Goal: Information Seeking & Learning: Check status

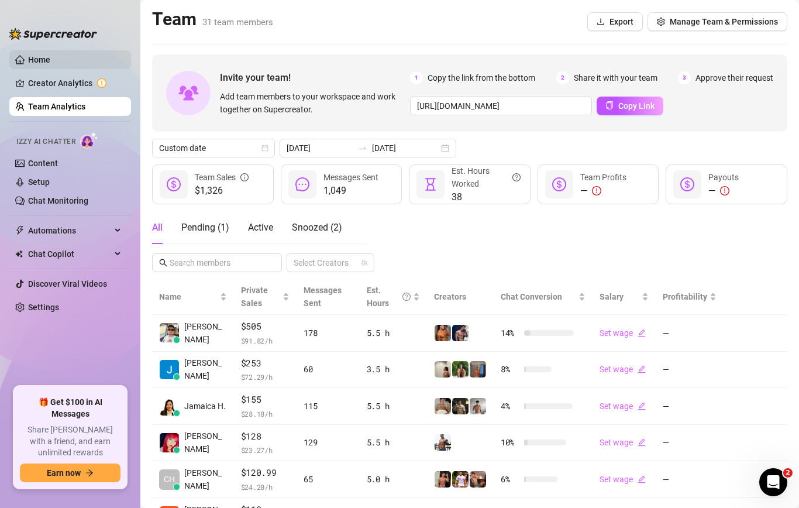
click at [50, 64] on link "Home" at bounding box center [39, 59] width 22 height 9
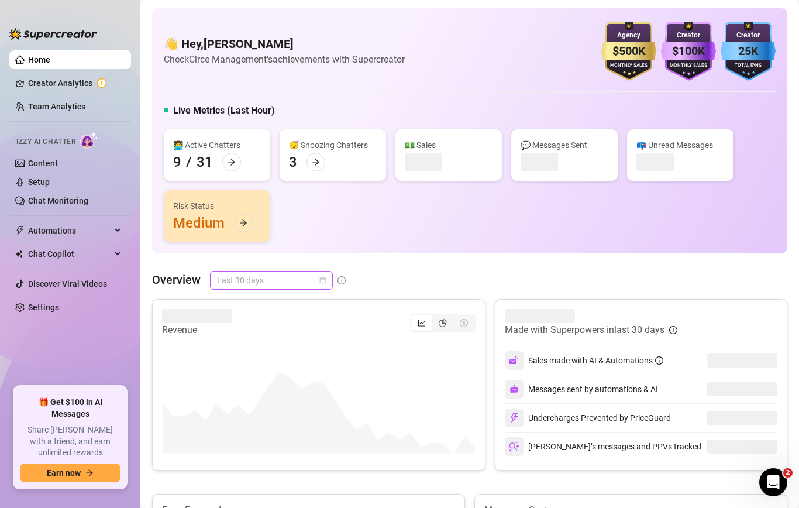
click at [282, 276] on span "Last 30 days" at bounding box center [271, 280] width 109 height 18
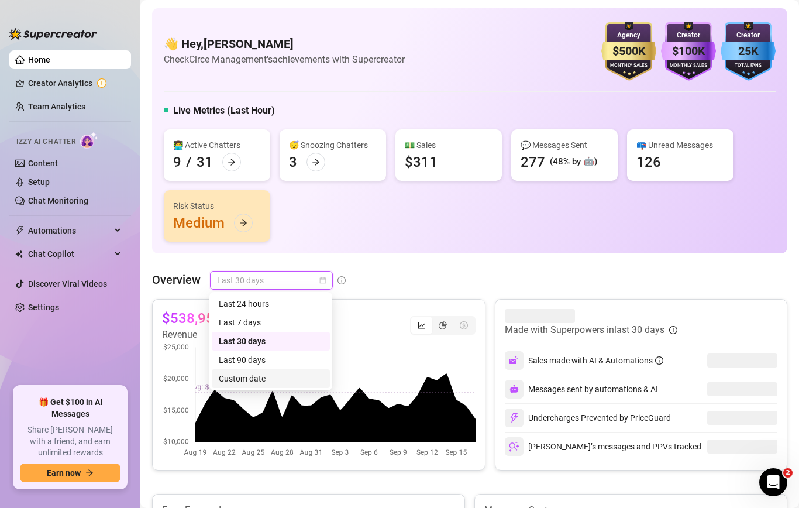
click at [257, 382] on div "Custom date" at bounding box center [271, 378] width 104 height 13
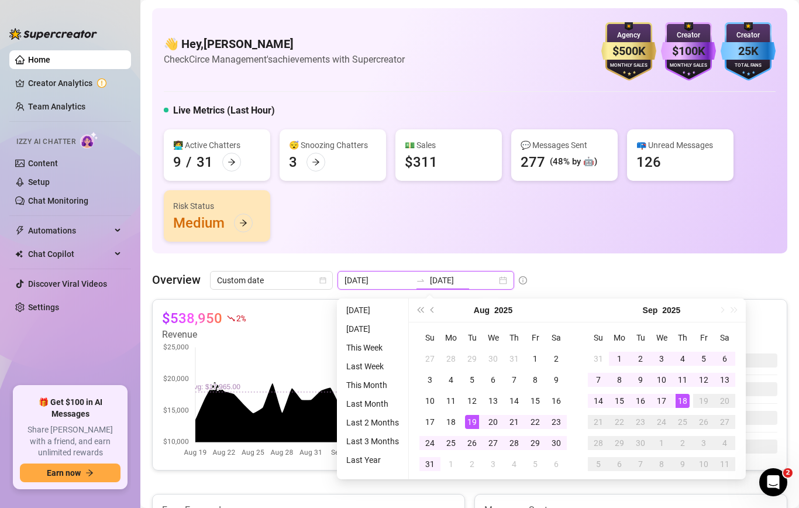
click at [450, 277] on input "[DATE]" at bounding box center [463, 280] width 67 height 13
type input "[DATE]"
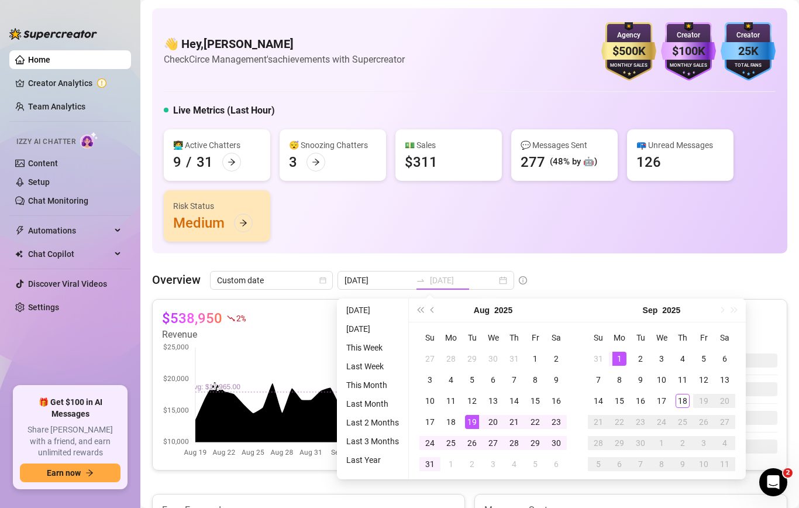
click at [616, 351] on div "1" at bounding box center [619, 358] width 14 height 14
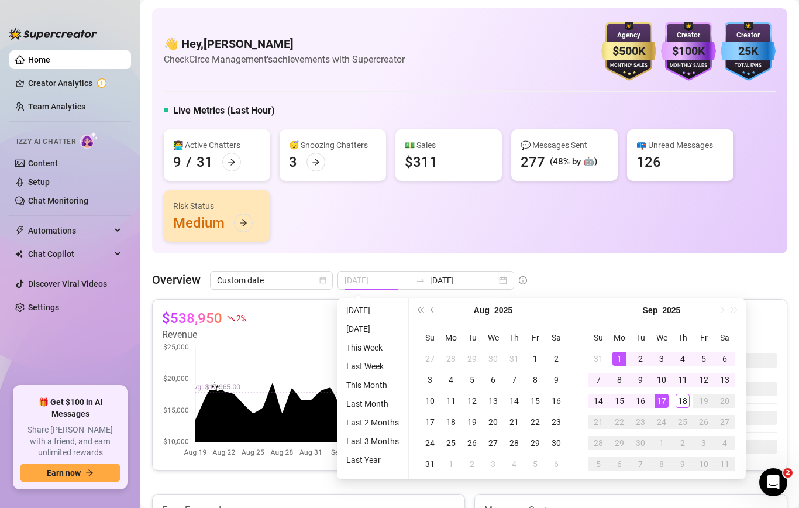
click at [664, 398] on div "17" at bounding box center [661, 400] width 14 height 14
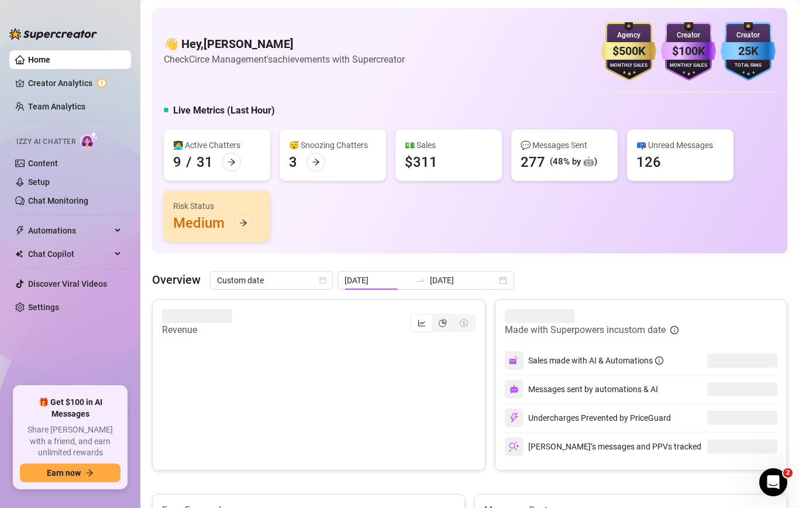
type input "[DATE]"
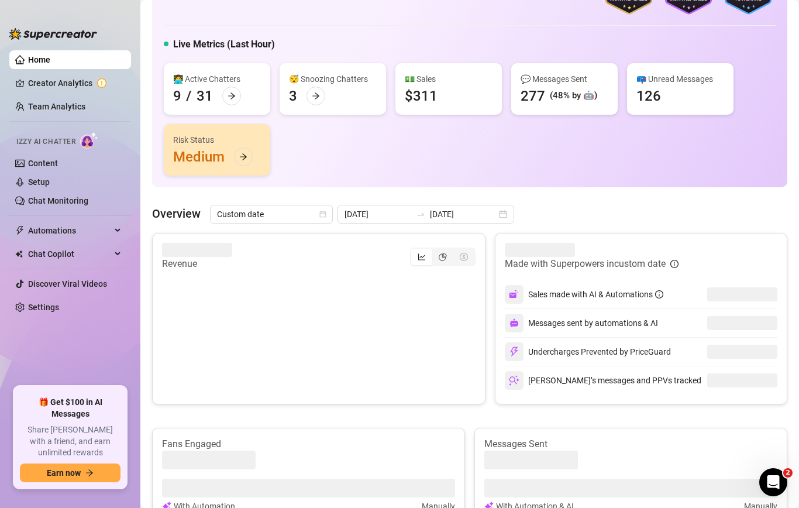
scroll to position [81, 0]
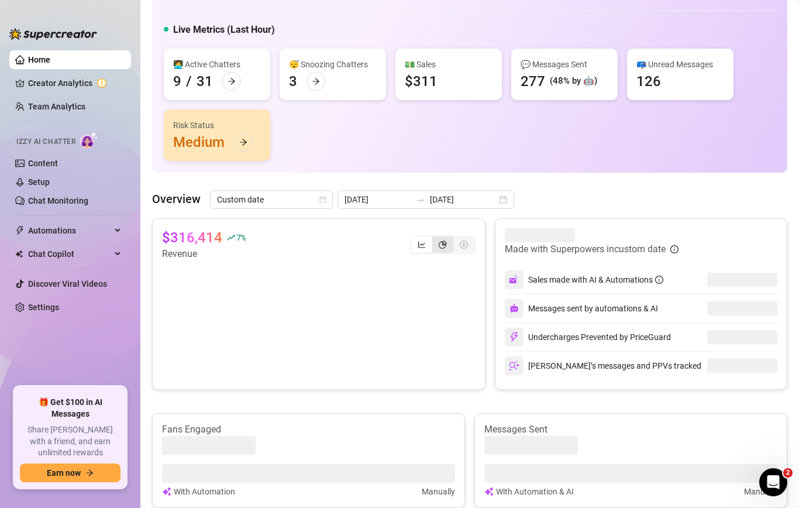
click at [440, 243] on icon "pie-chart" at bounding box center [443, 244] width 8 height 8
click at [435, 238] on input "segmented control" at bounding box center [435, 238] width 0 height 0
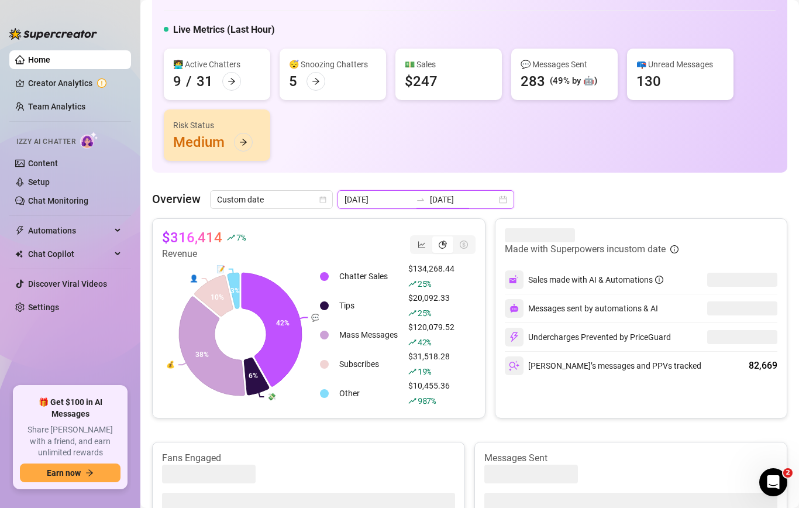
click at [430, 196] on input "[DATE]" at bounding box center [463, 199] width 67 height 13
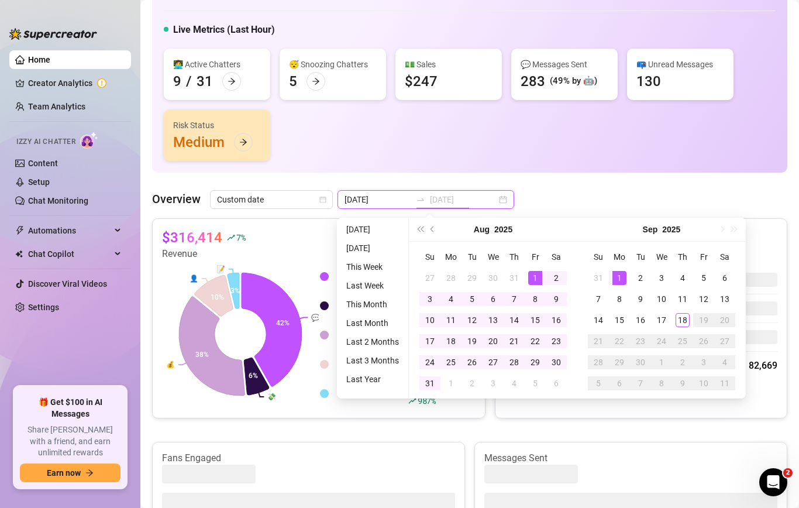
type input "2025-08-01"
click at [529, 276] on div "1" at bounding box center [535, 278] width 14 height 14
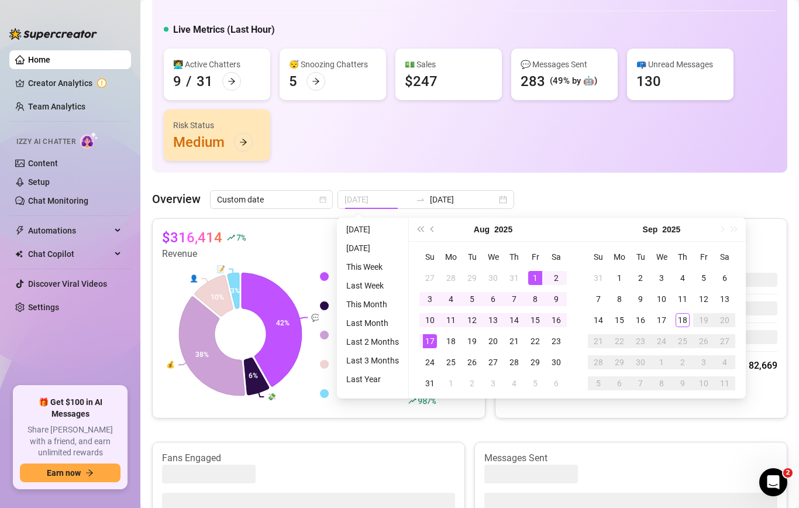
click at [426, 342] on div "17" at bounding box center [430, 341] width 14 height 14
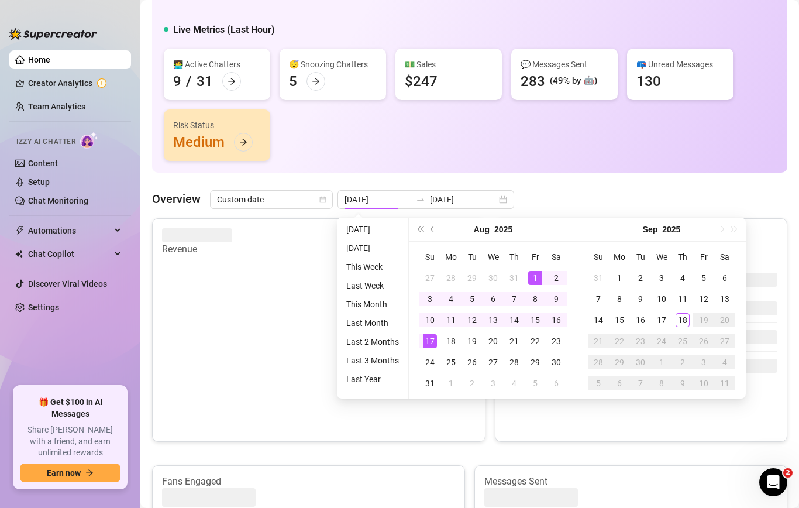
type input "2025-08-01"
type input "2025-08-17"
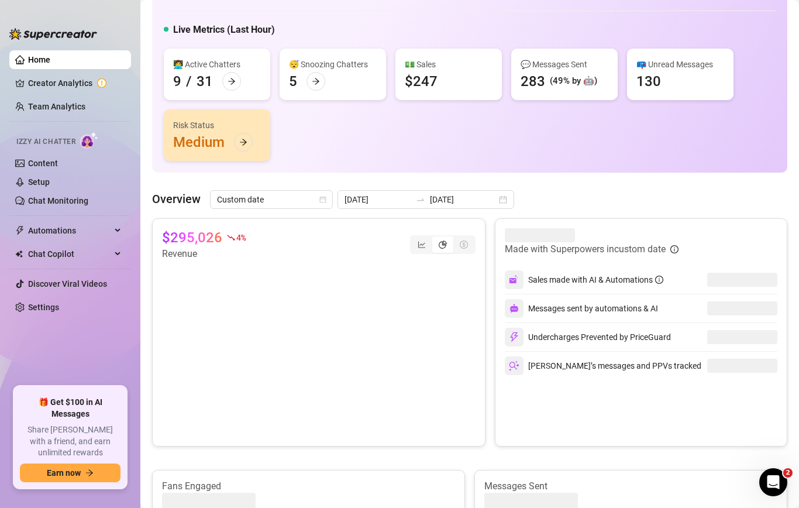
click at [439, 233] on div "$295,026 4 % Revenue" at bounding box center [318, 244] width 313 height 33
click at [423, 243] on icon "line-chart" at bounding box center [421, 244] width 8 height 8
click at [414, 238] on input "segmented control" at bounding box center [414, 238] width 0 height 0
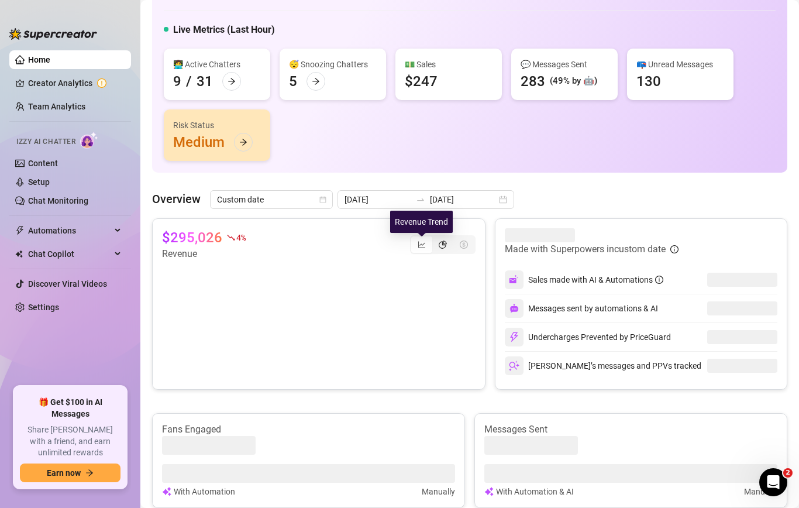
click at [444, 240] on icon "pie-chart" at bounding box center [443, 244] width 8 height 8
click at [435, 238] on input "segmented control" at bounding box center [435, 238] width 0 height 0
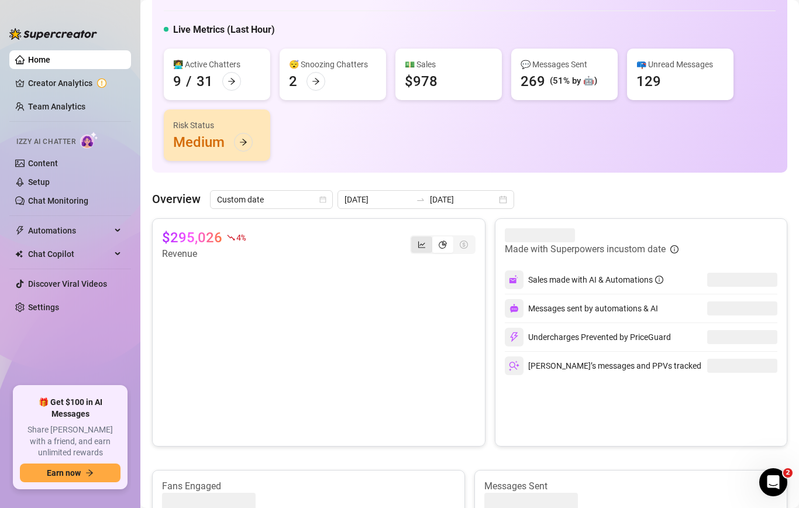
click at [422, 238] on div "segmented control" at bounding box center [421, 244] width 21 height 16
click at [414, 238] on input "segmented control" at bounding box center [414, 238] width 0 height 0
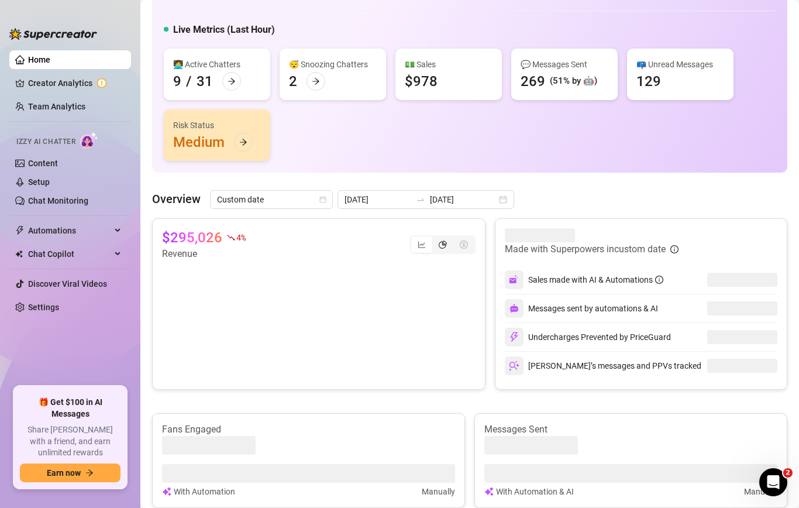
click at [448, 248] on div "segmented control" at bounding box center [442, 244] width 21 height 16
click at [435, 238] on input "segmented control" at bounding box center [435, 238] width 0 height 0
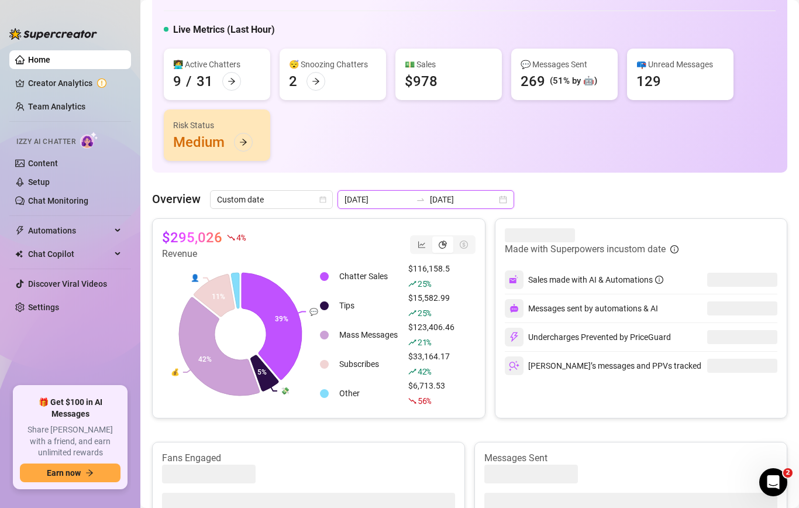
click at [384, 201] on input "2025-08-01" at bounding box center [377, 199] width 67 height 13
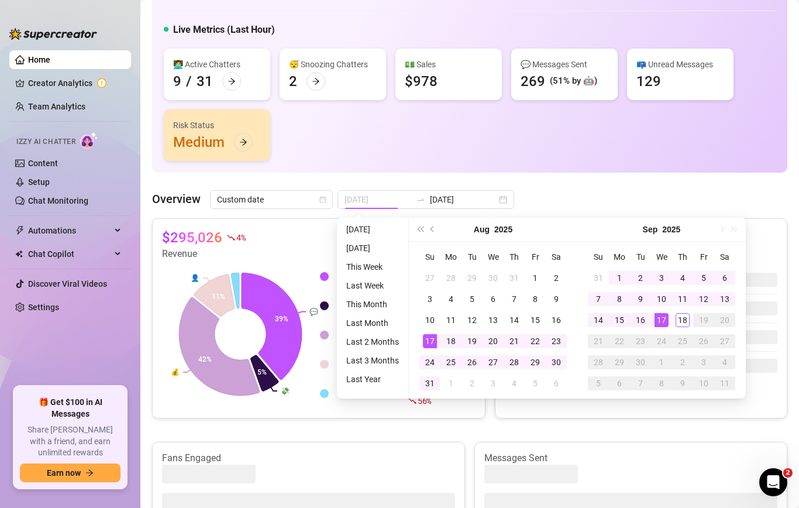
click at [665, 323] on div "17" at bounding box center [661, 320] width 14 height 14
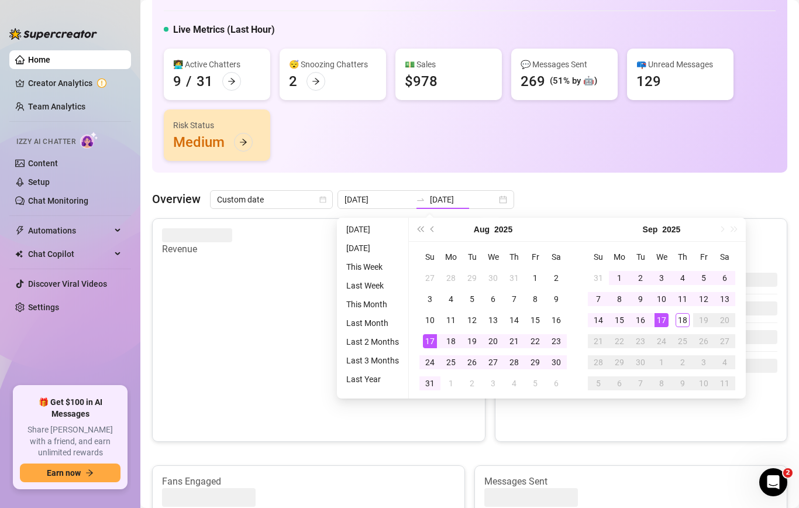
type input "2025-08-01"
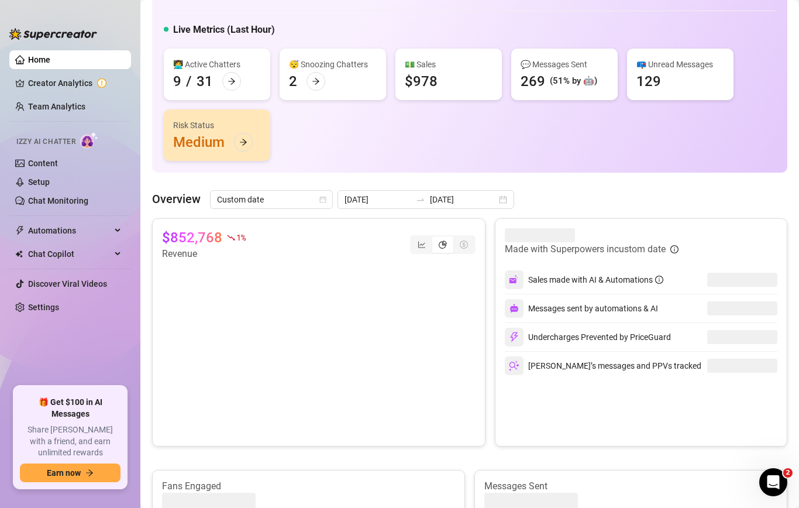
click at [171, 236] on article "$852,768" at bounding box center [192, 237] width 60 height 19
click at [436, 193] on input "[DATE]" at bounding box center [463, 199] width 67 height 13
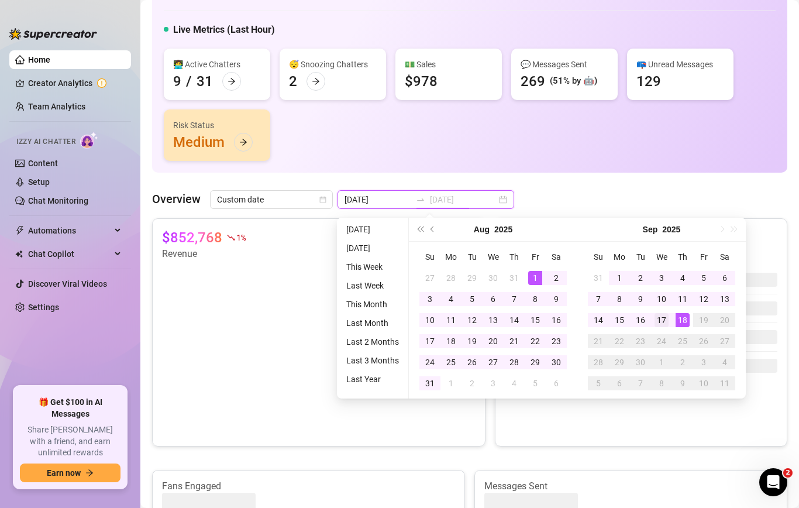
type input "[DATE]"
click at [667, 320] on div "17" at bounding box center [661, 320] width 14 height 14
type input "[DATE]"
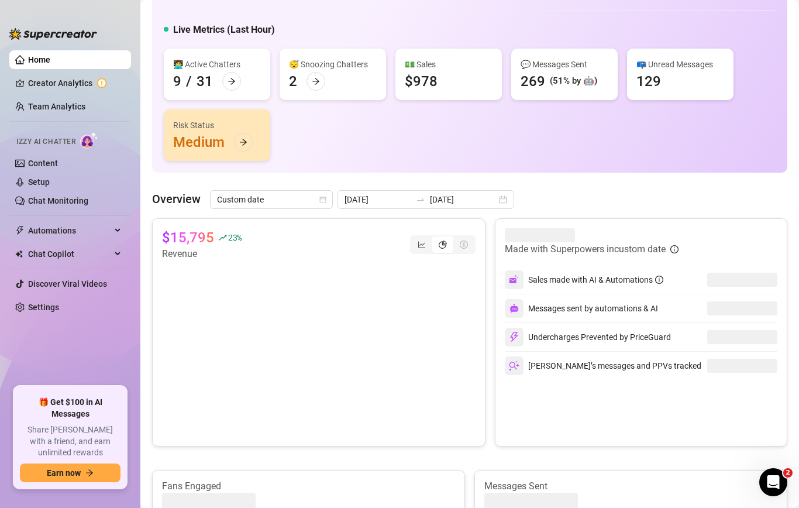
click at [185, 233] on article "$15,795" at bounding box center [188, 237] width 52 height 19
copy div "$15,795"
click at [63, 95] on ul "Home Creator Analytics Team Analytics Izzy AI Chatter Content Setup Chat Monito…" at bounding box center [70, 214] width 122 height 336
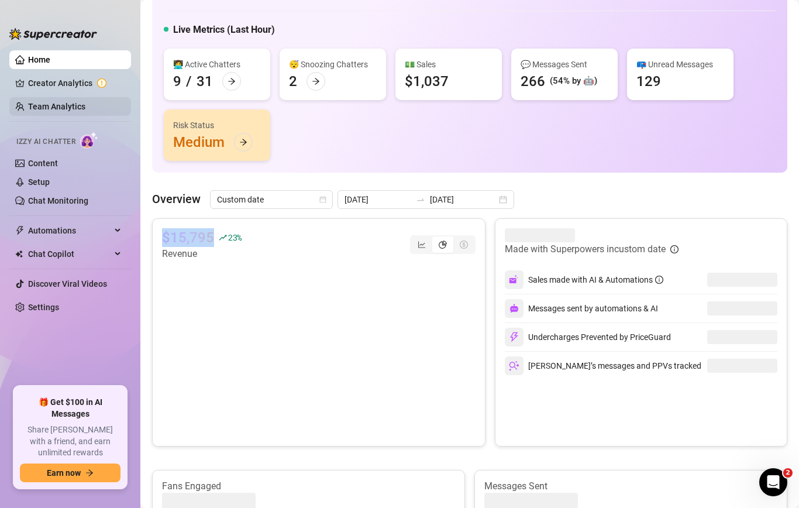
click at [63, 102] on link "Team Analytics" at bounding box center [56, 106] width 57 height 9
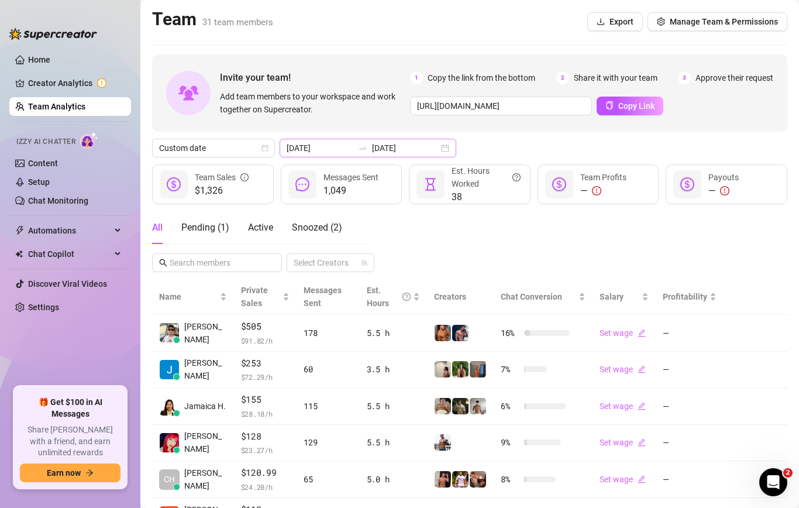
click at [358, 147] on icon "swap-right" at bounding box center [362, 147] width 9 height 9
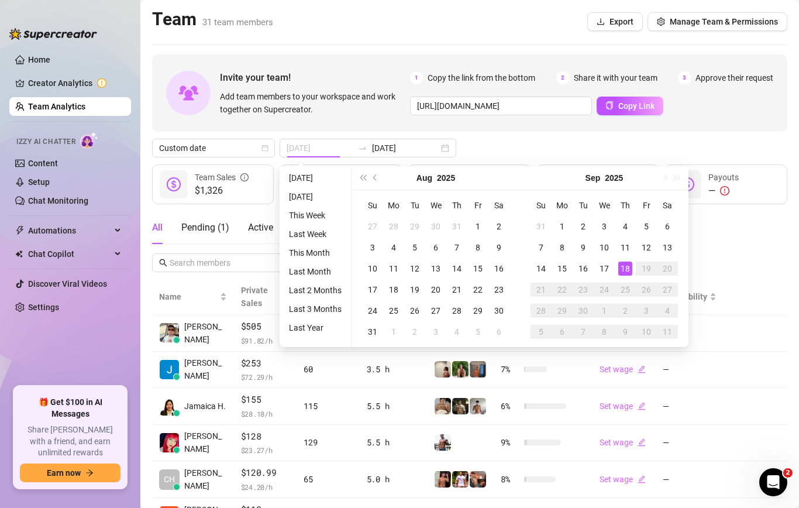
click at [625, 260] on td "18" at bounding box center [625, 268] width 21 height 21
click at [625, 260] on div "All Pending ( 1 ) Active Snoozed ( 2 ) Select Creators" at bounding box center [469, 241] width 635 height 61
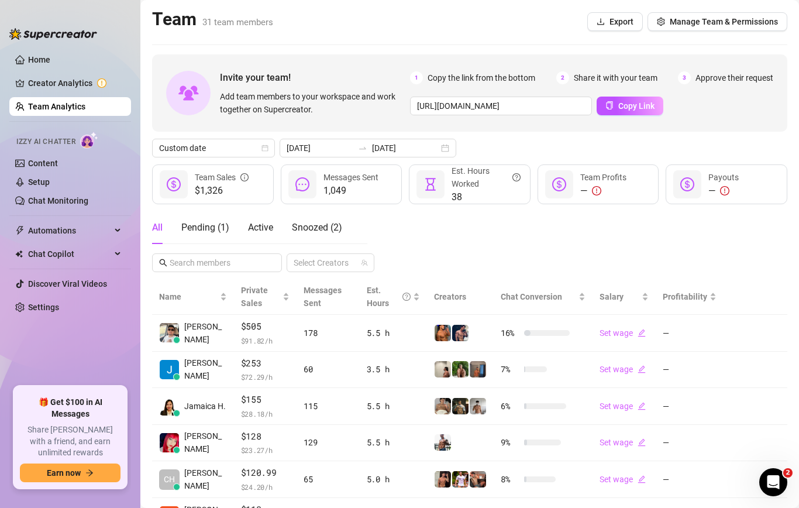
click at [625, 260] on div "All Pending ( 1 ) Active Snoozed ( 2 ) Select Creators" at bounding box center [469, 241] width 635 height 61
click at [379, 158] on div "Invite your team! Add team members to your workspace and work together on Super…" at bounding box center [469, 383] width 635 height 659
click at [379, 156] on div "2025-09-18 2025-09-18" at bounding box center [367, 148] width 177 height 19
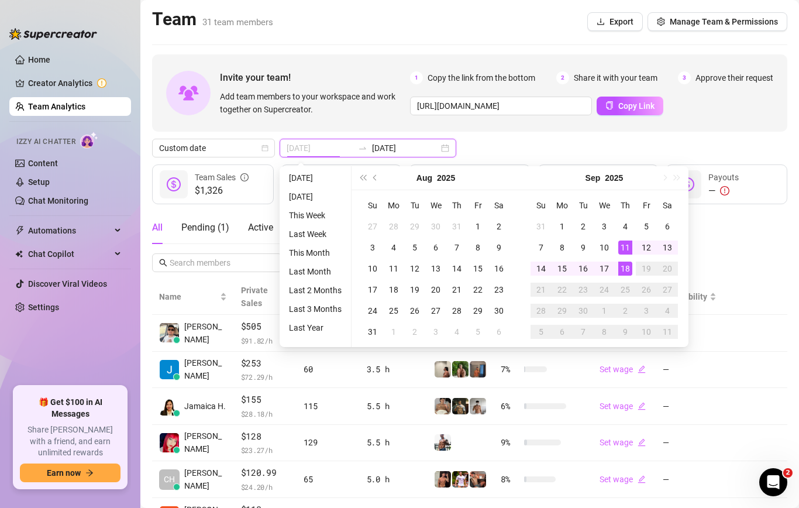
type input "[DATE]"
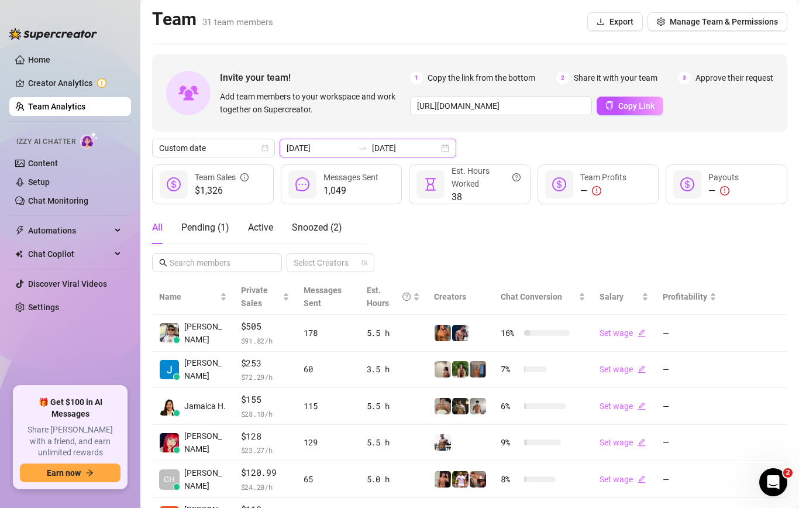
click at [375, 143] on input "[DATE]" at bounding box center [405, 147] width 67 height 13
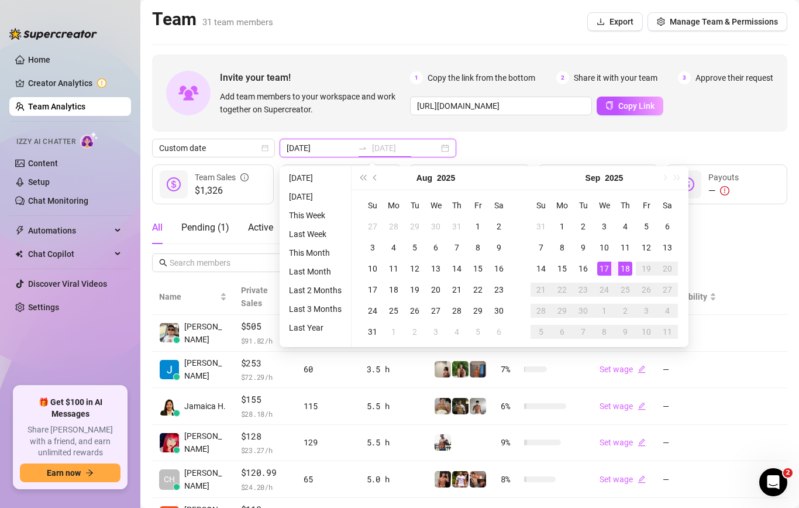
type input "[DATE]"
click at [623, 267] on div "18" at bounding box center [625, 268] width 14 height 14
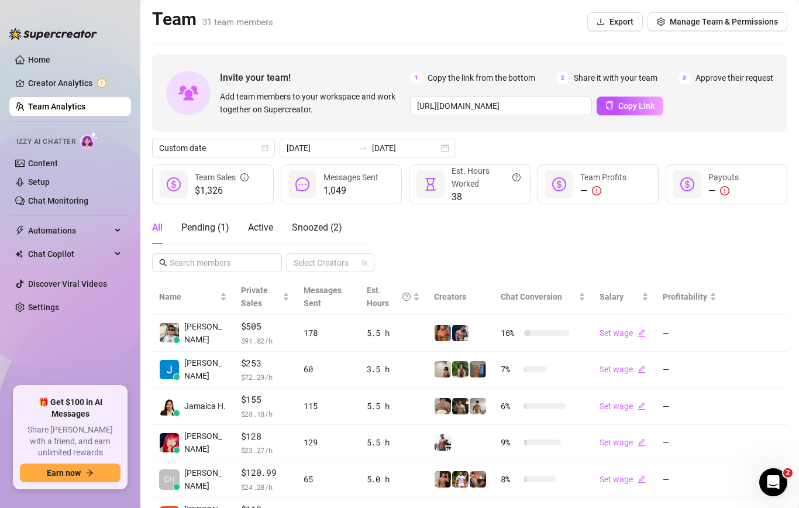
click at [623, 267] on div "All Pending ( 1 ) Active Snoozed ( 2 ) Select Creators" at bounding box center [469, 241] width 635 height 61
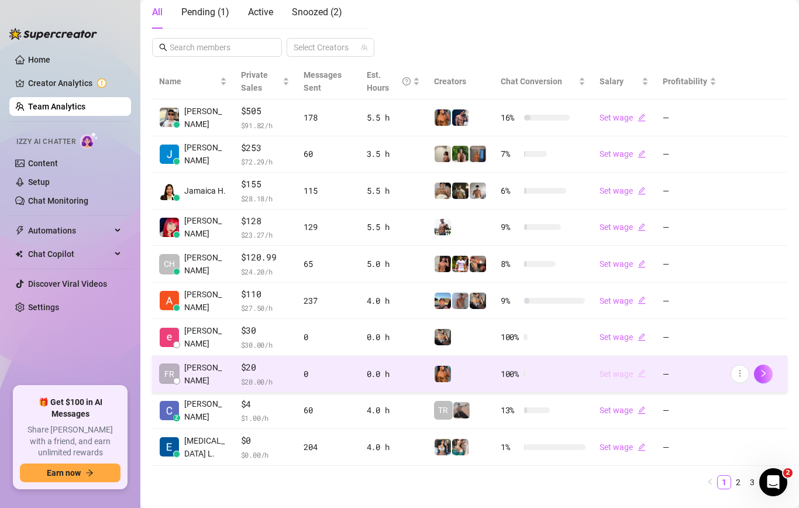
scroll to position [227, 0]
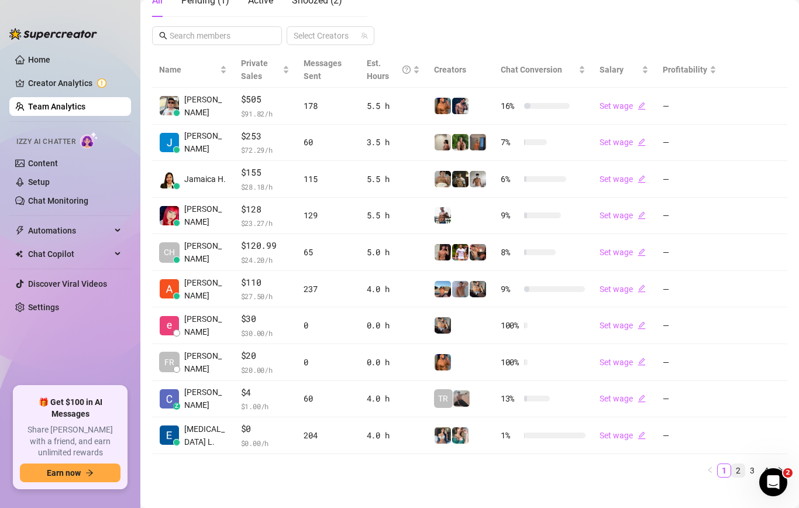
click at [738, 477] on li "2" at bounding box center [738, 470] width 14 height 14
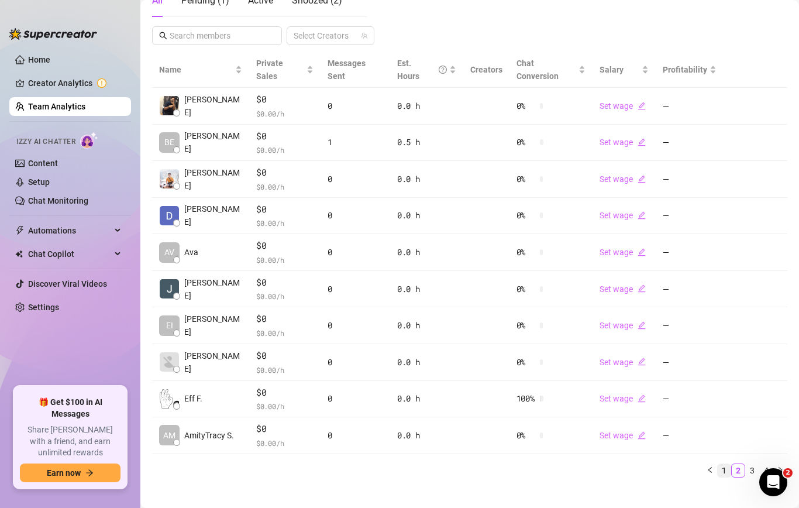
click at [724, 464] on link "1" at bounding box center [723, 470] width 13 height 13
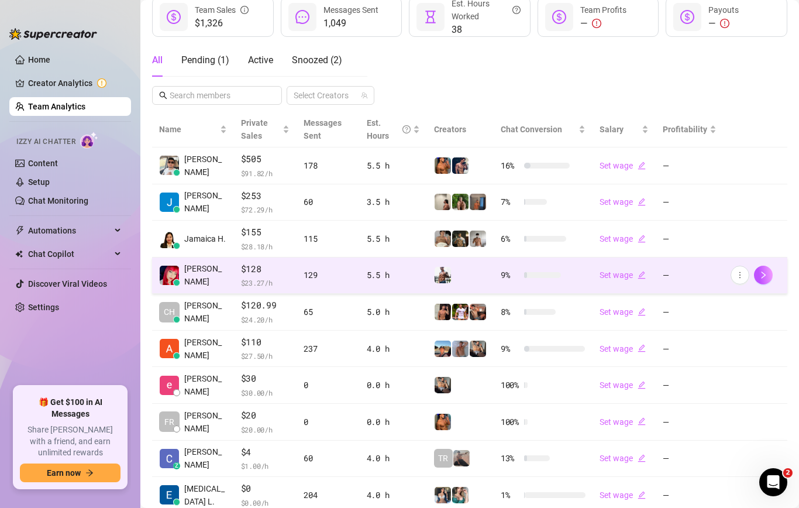
scroll to position [0, 0]
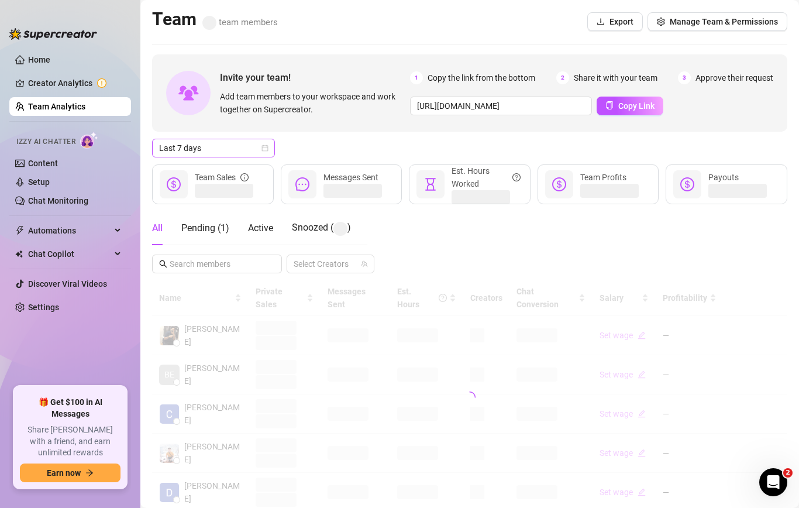
click at [239, 149] on span "Last 7 days" at bounding box center [213, 148] width 109 height 18
click at [212, 139] on span "Last 7 days" at bounding box center [213, 148] width 109 height 18
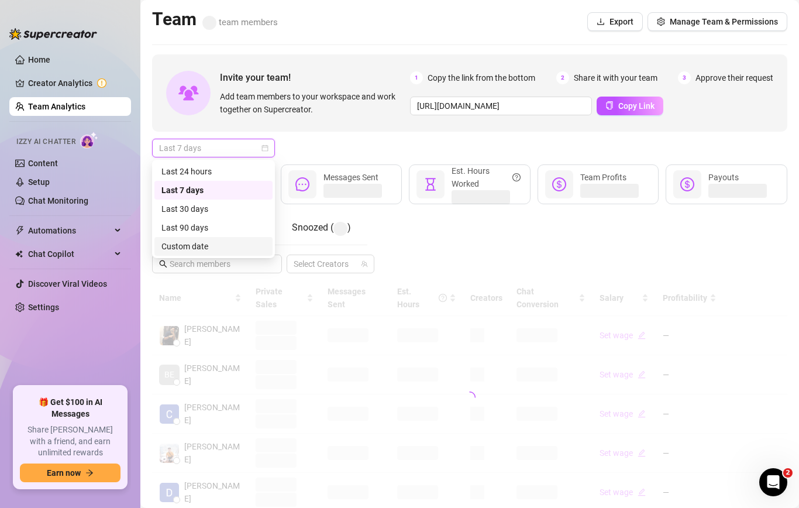
click at [199, 243] on div "Custom date" at bounding box center [213, 246] width 104 height 13
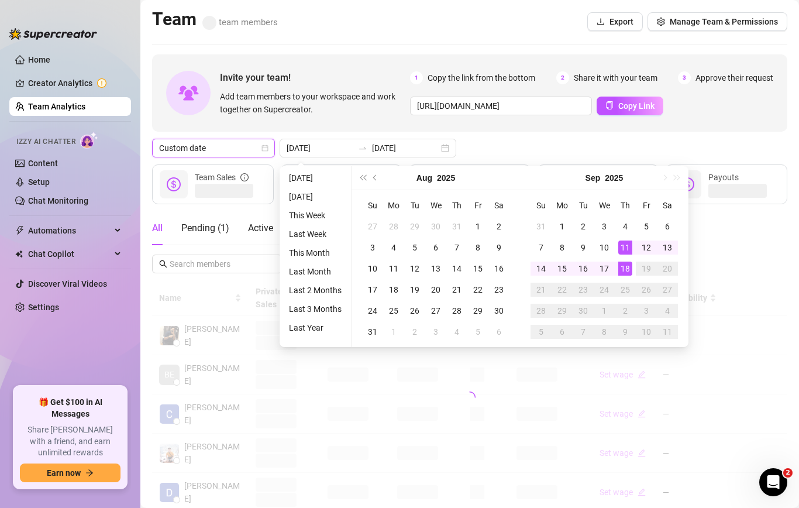
type input "[DATE]"
click at [624, 266] on div "18" at bounding box center [625, 268] width 14 height 14
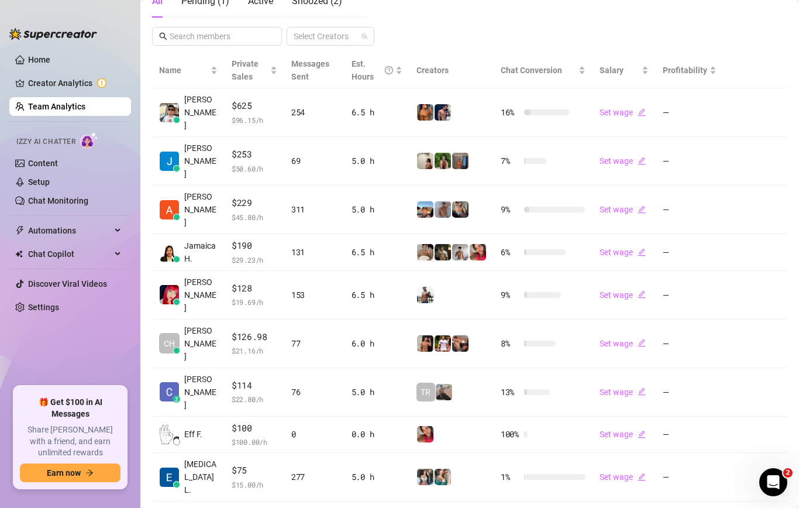
scroll to position [240, 0]
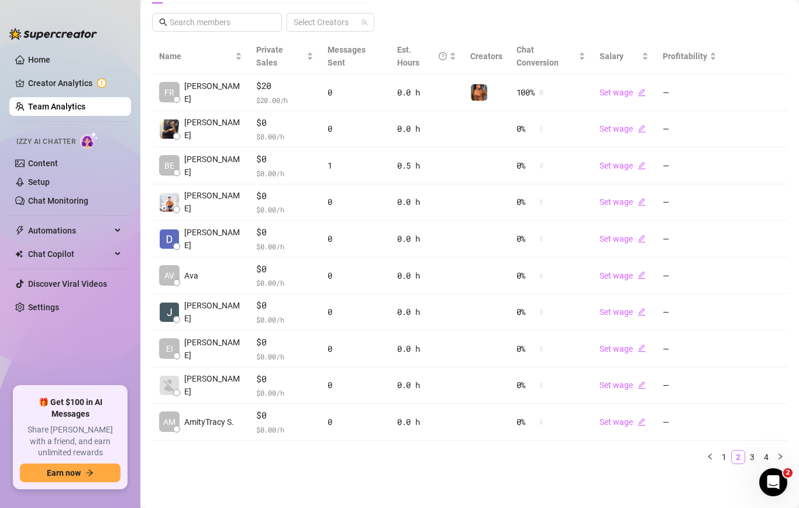
scroll to position [227, 0]
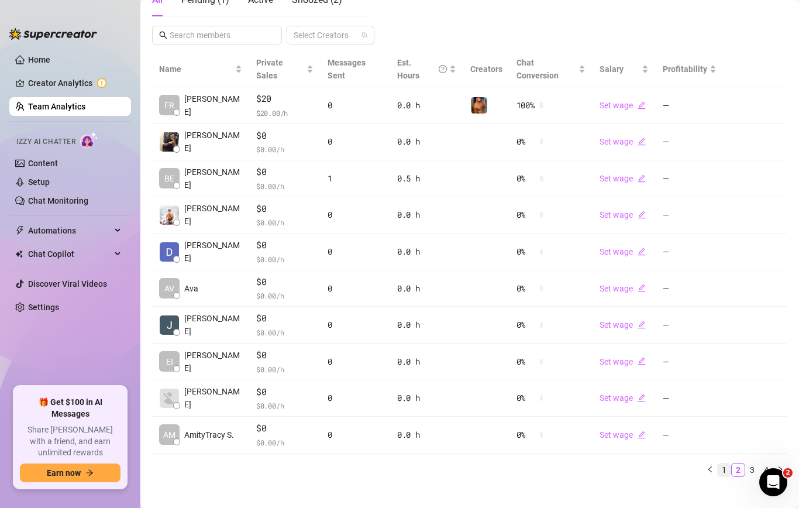
click at [724, 463] on link "1" at bounding box center [723, 469] width 13 height 13
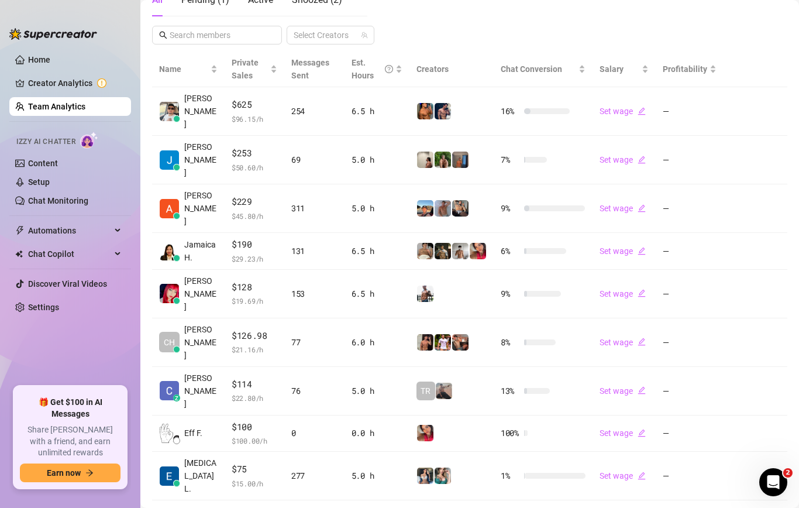
click at [524, 486] on main "Team 31 team members Export Manage Team & Permissions Invite your team! Add tea…" at bounding box center [469, 195] width 658 height 844
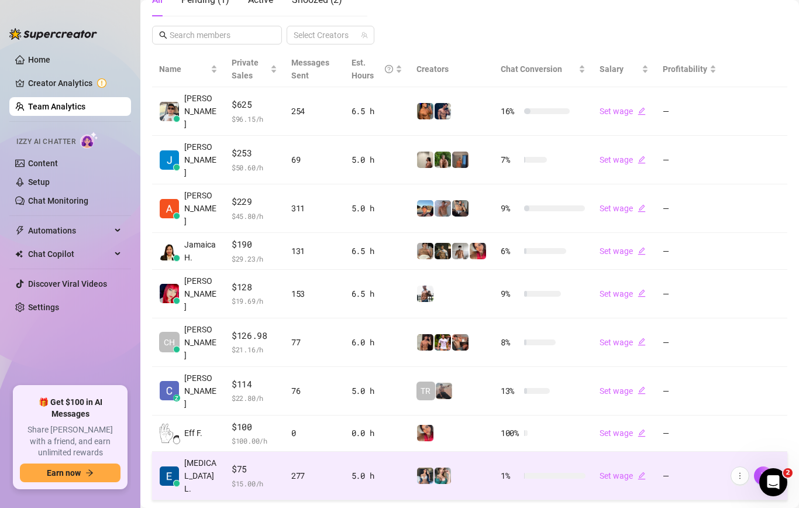
scroll to position [240, 0]
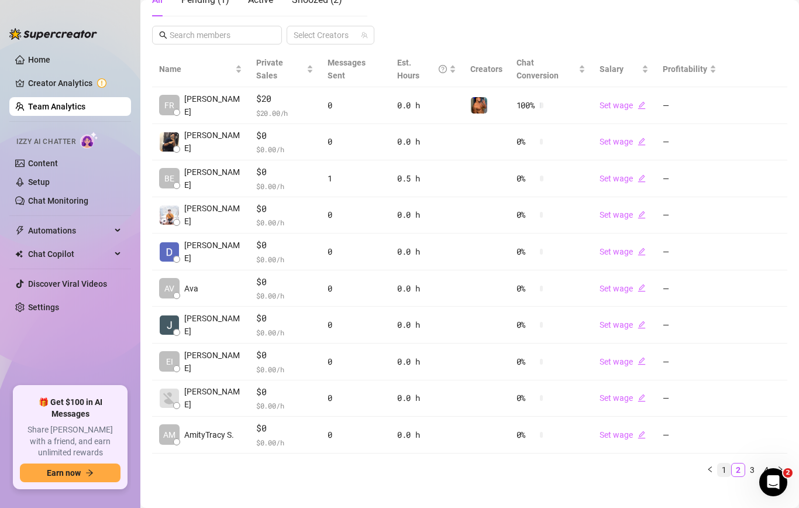
click at [721, 463] on link "1" at bounding box center [723, 469] width 13 height 13
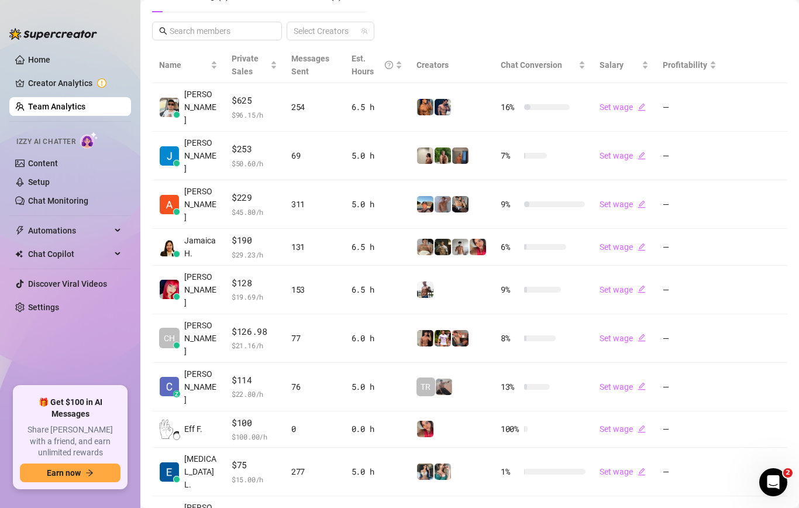
scroll to position [240, 0]
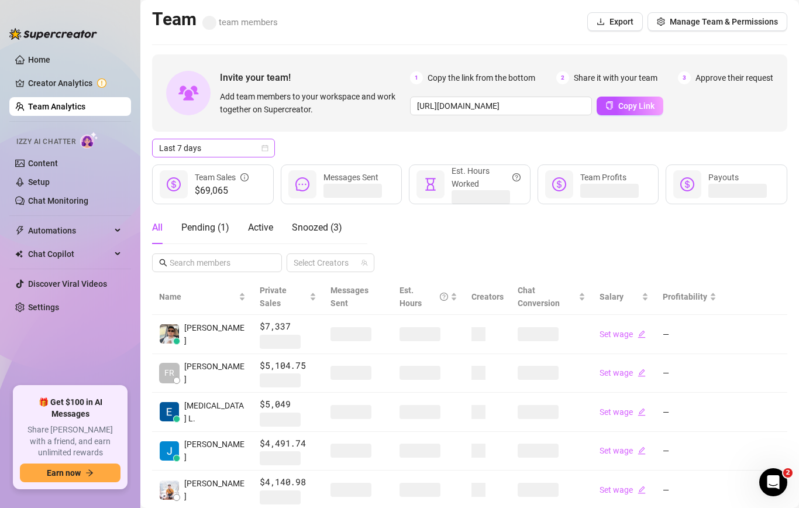
click at [228, 146] on span "Last 7 days" at bounding box center [213, 148] width 109 height 18
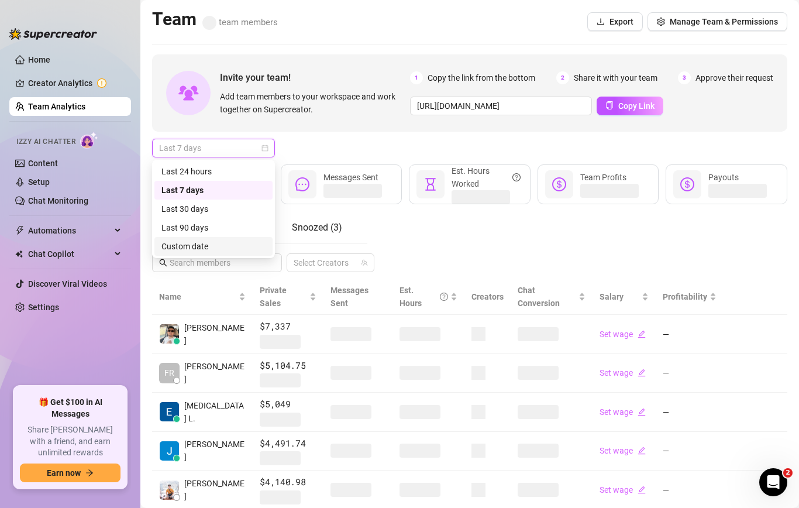
click at [218, 243] on div "Custom date" at bounding box center [213, 246] width 104 height 13
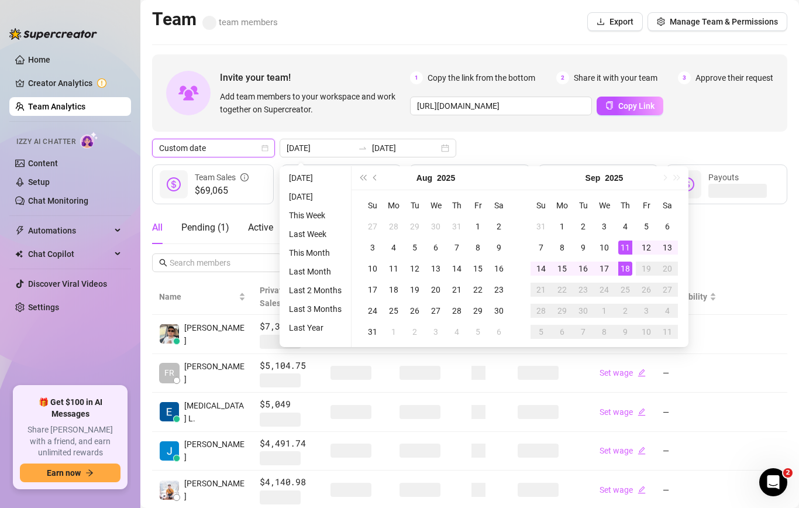
type input "[DATE]"
click at [624, 274] on div "18" at bounding box center [625, 268] width 14 height 14
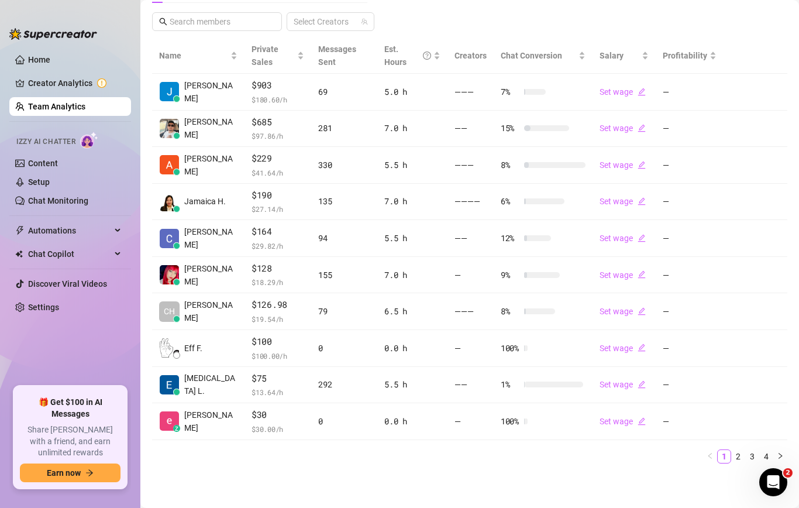
scroll to position [240, 0]
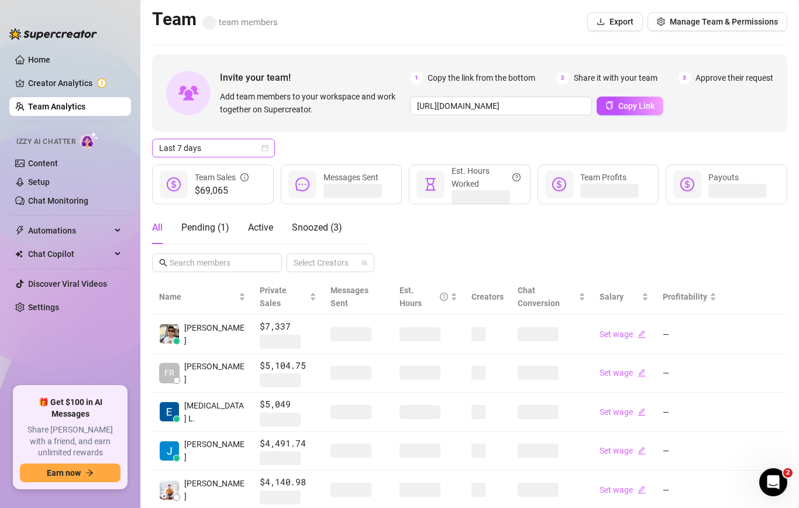
click at [261, 150] on icon "calendar" at bounding box center [264, 147] width 7 height 7
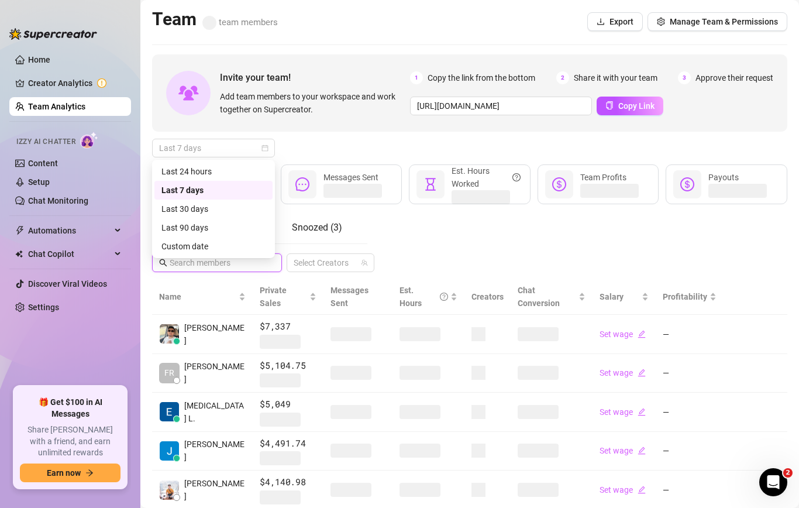
click at [229, 266] on input "text" at bounding box center [218, 262] width 96 height 13
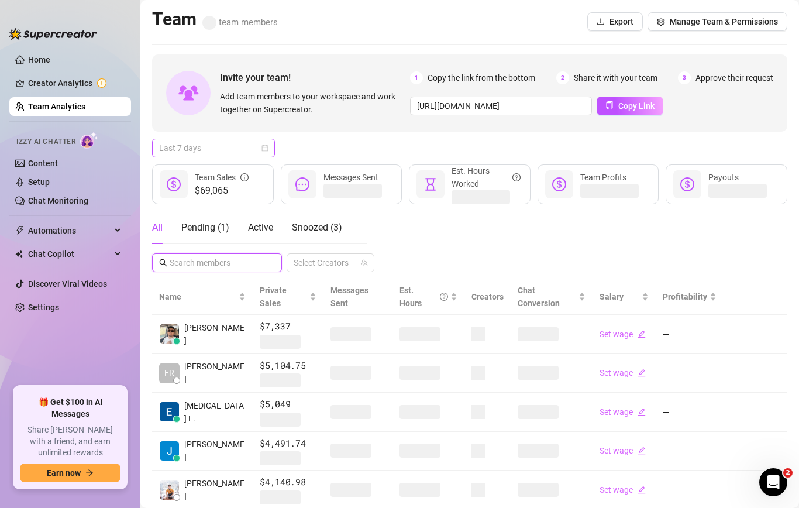
click at [222, 152] on span "Last 7 days" at bounding box center [213, 148] width 109 height 18
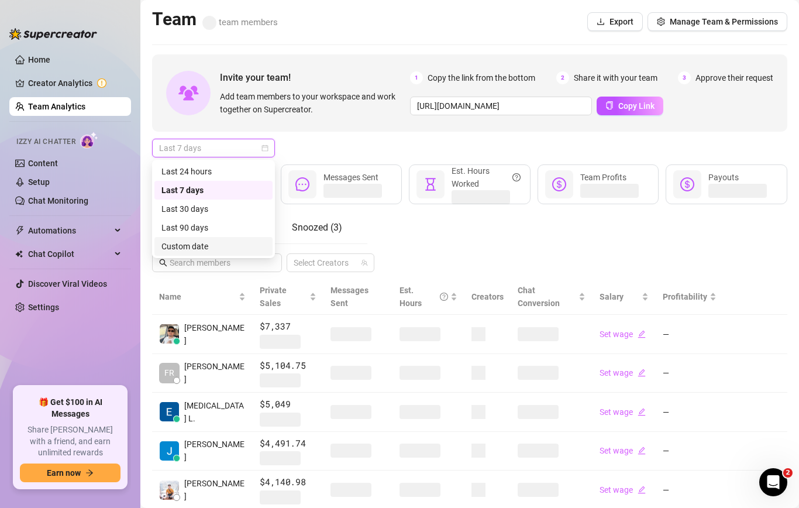
click at [215, 240] on div "Custom date" at bounding box center [213, 246] width 104 height 13
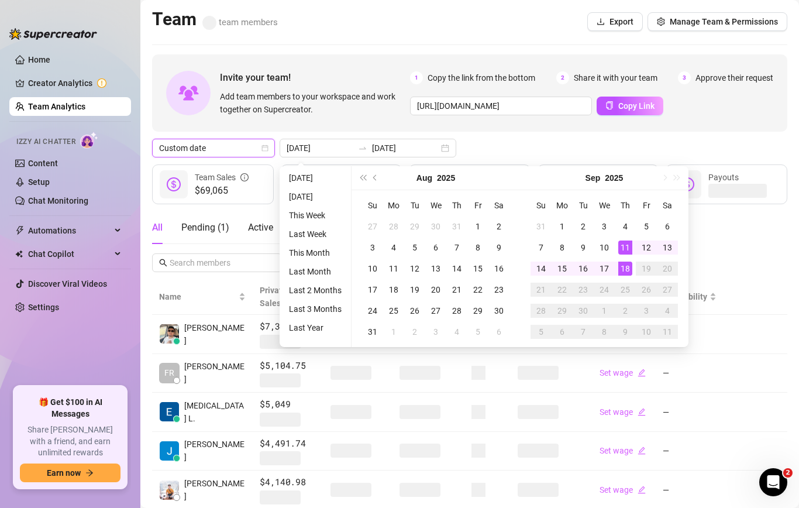
type input "[DATE]"
click at [619, 264] on div "18" at bounding box center [625, 268] width 14 height 14
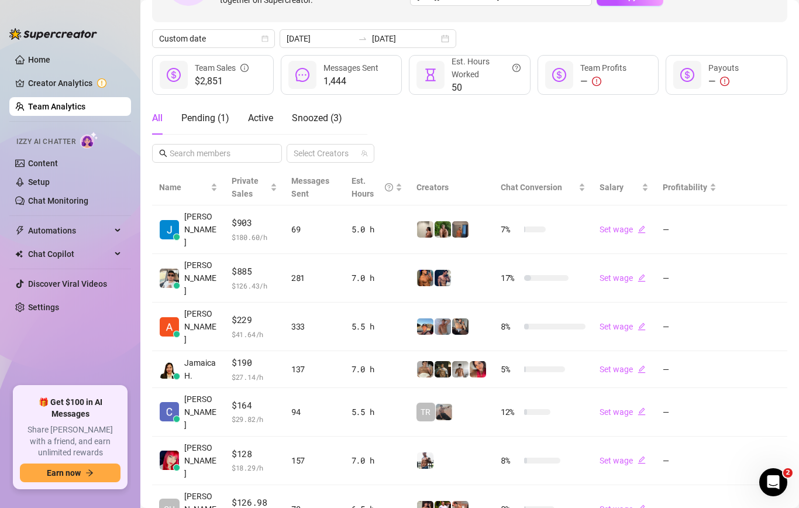
scroll to position [240, 0]
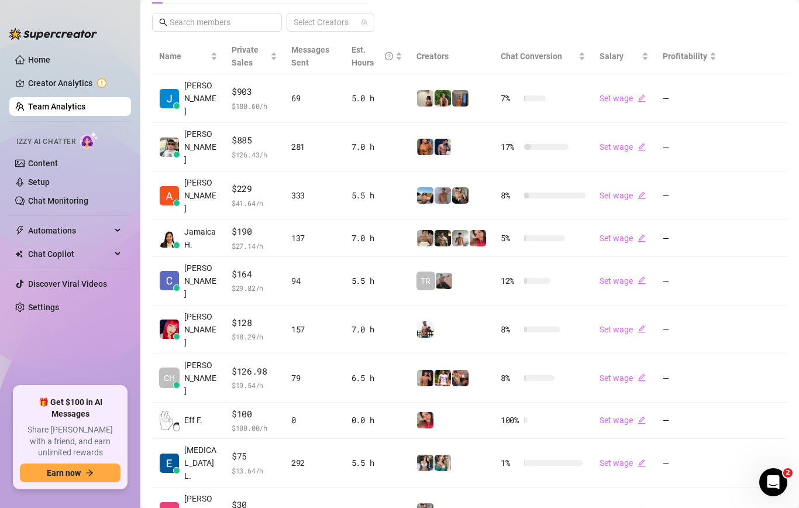
click at [316, 489] on main "Team 31 team members Export Manage Team & Permissions Invite your team! Add tea…" at bounding box center [469, 182] width 658 height 844
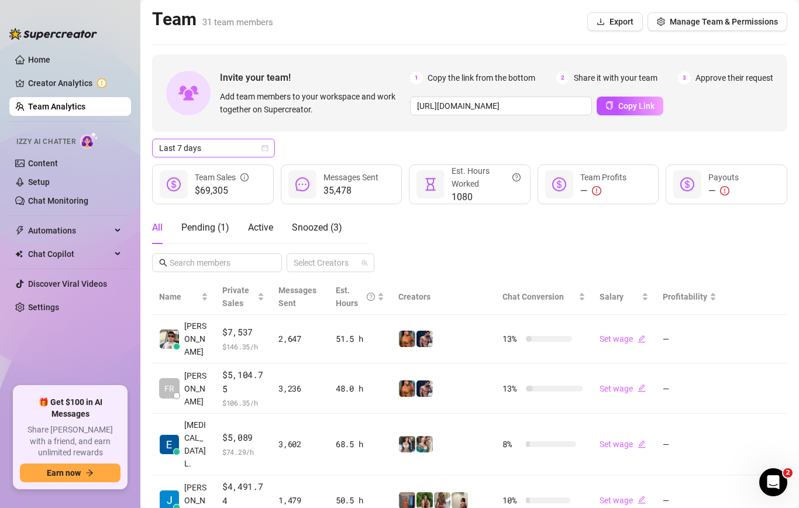
click at [227, 152] on span "Last 7 days" at bounding box center [213, 148] width 109 height 18
click at [228, 154] on span "Last 7 days" at bounding box center [213, 148] width 109 height 18
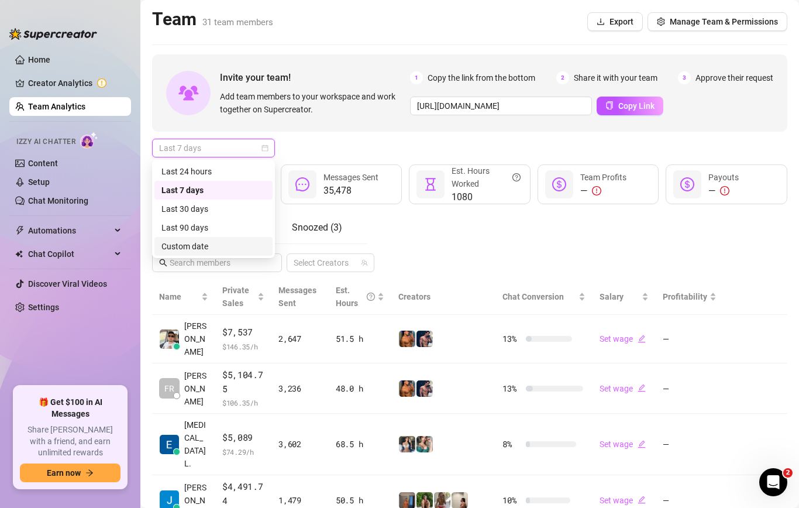
click at [213, 243] on div "Custom date" at bounding box center [213, 246] width 104 height 13
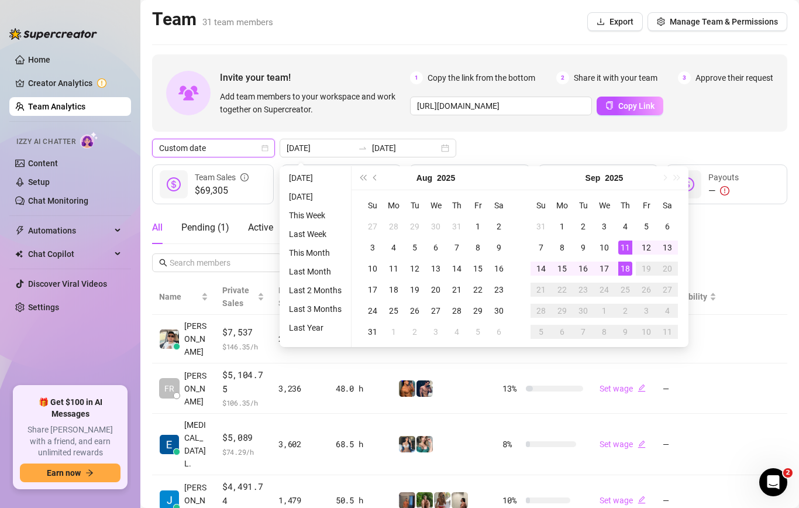
type input "[DATE]"
click at [622, 265] on div "18" at bounding box center [625, 268] width 14 height 14
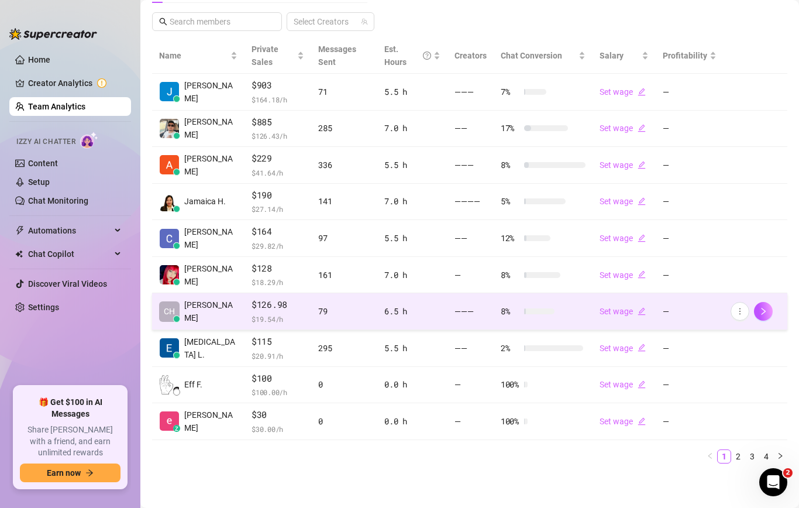
scroll to position [240, 0]
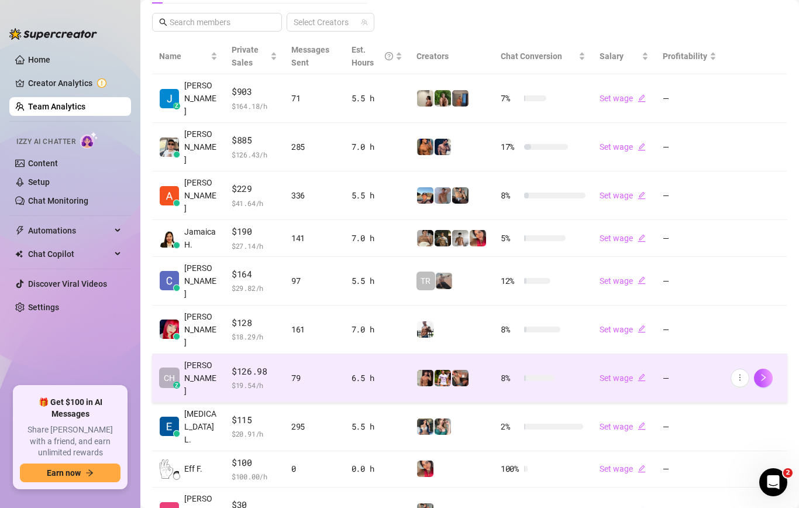
click at [538, 354] on td "8 %" at bounding box center [542, 378] width 99 height 49
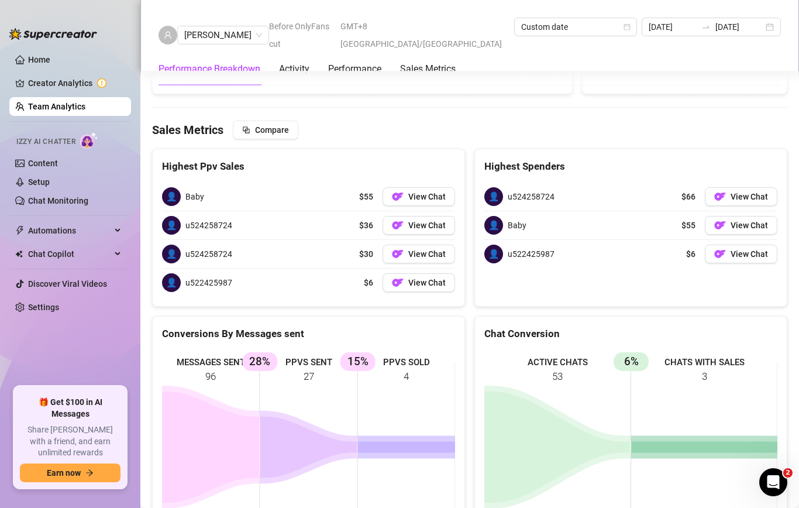
scroll to position [1715, 0]
